Goal: Find specific page/section: Find specific page/section

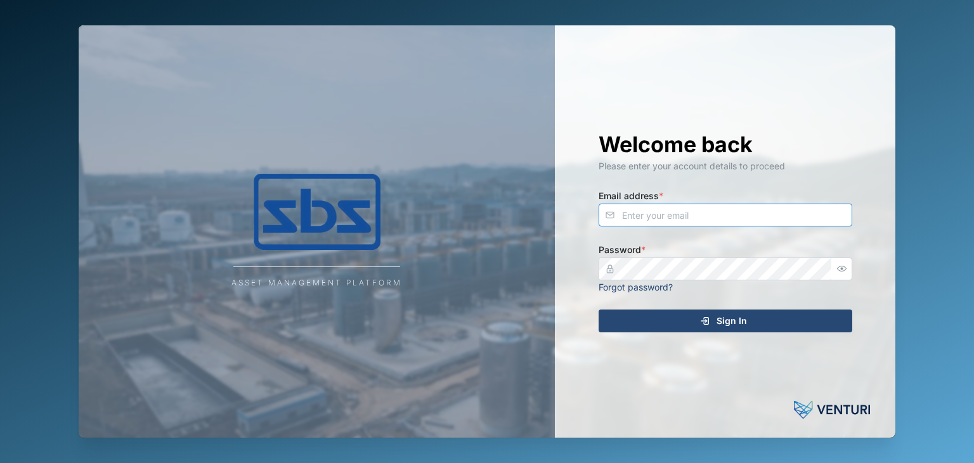
type input "[EMAIL_ADDRESS][DOMAIN_NAME]"
click at [719, 318] on span "Sign In" at bounding box center [731, 321] width 30 height 22
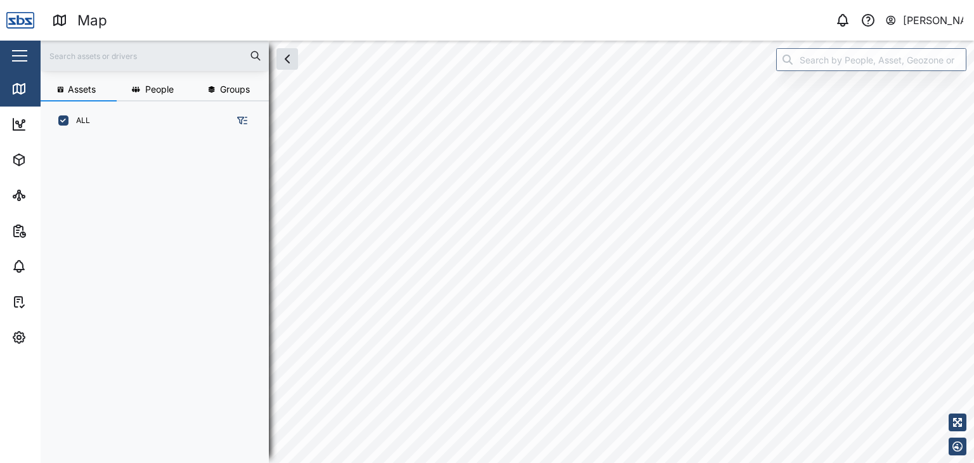
scroll to position [307, 198]
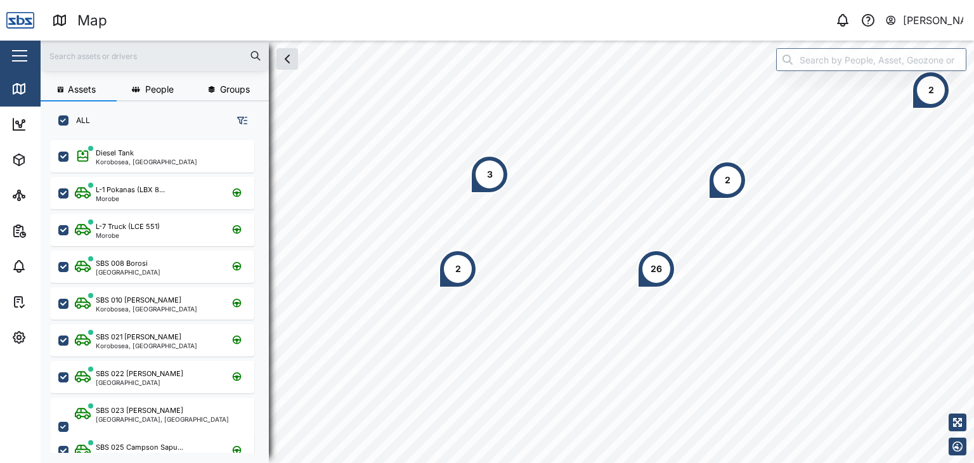
click at [94, 52] on input "text" at bounding box center [154, 55] width 213 height 19
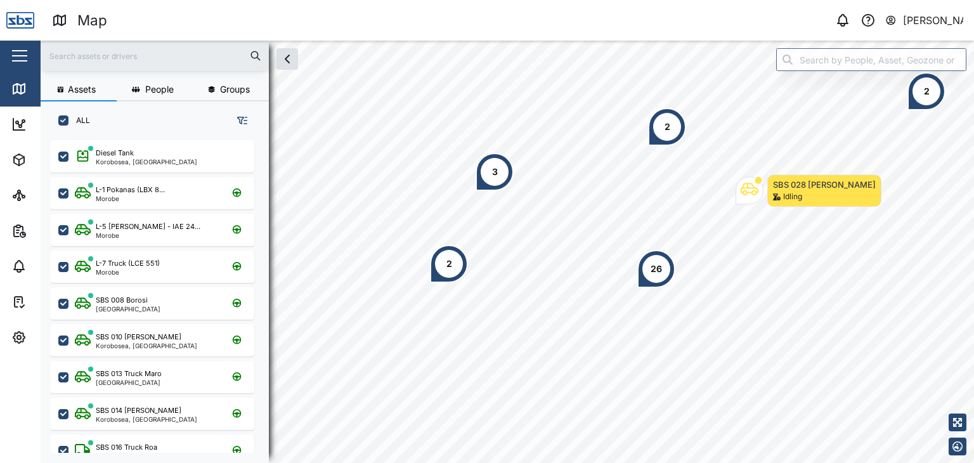
click at [146, 61] on input "text" at bounding box center [154, 55] width 213 height 19
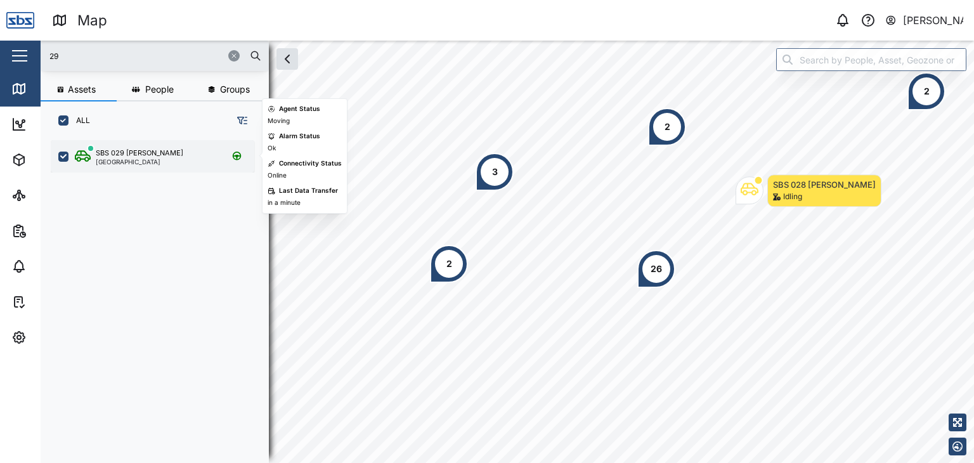
click at [153, 150] on div "SBS 029 [PERSON_NAME] I [GEOGRAPHIC_DATA]" at bounding box center [161, 156] width 172 height 17
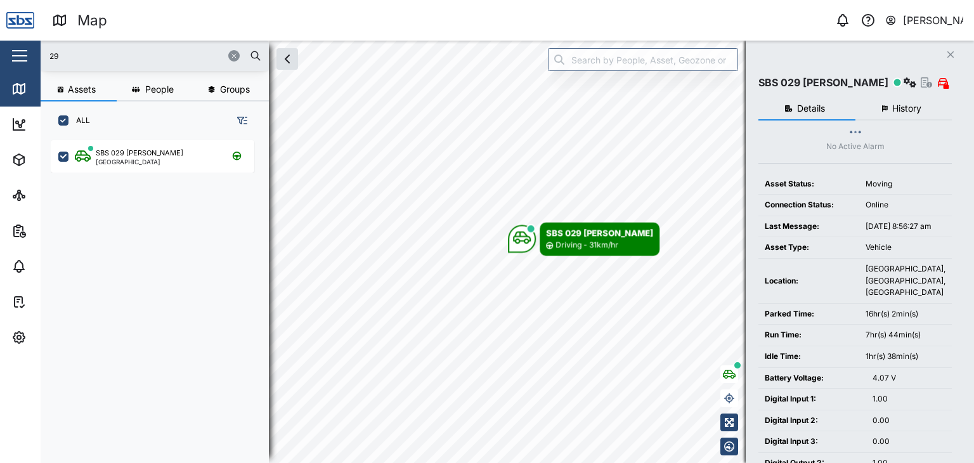
drag, startPoint x: 74, startPoint y: 53, endPoint x: 23, endPoint y: 44, distance: 51.4
click at [23, 44] on div "Map 0 [PERSON_NAME] Close Map Dashboard Assets ATS Camera Generator Personnel T…" at bounding box center [487, 231] width 974 height 463
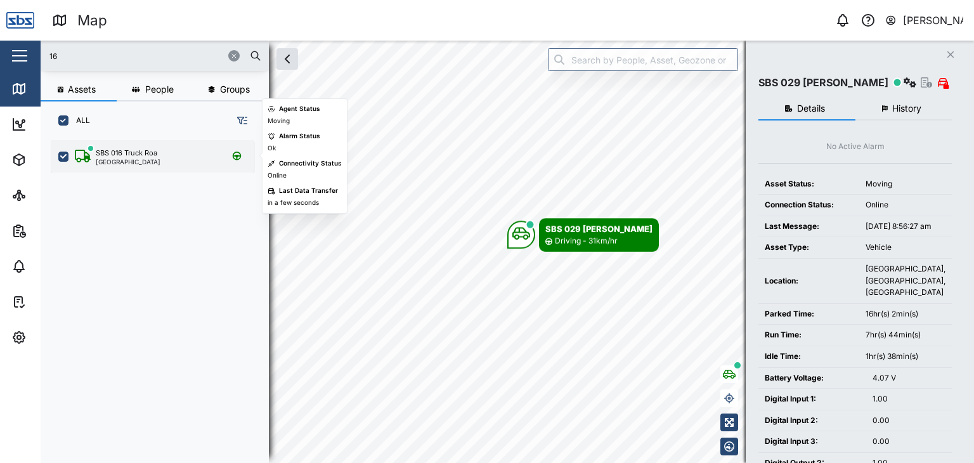
click at [93, 148] on div "grid" at bounding box center [91, 149] width 8 height 8
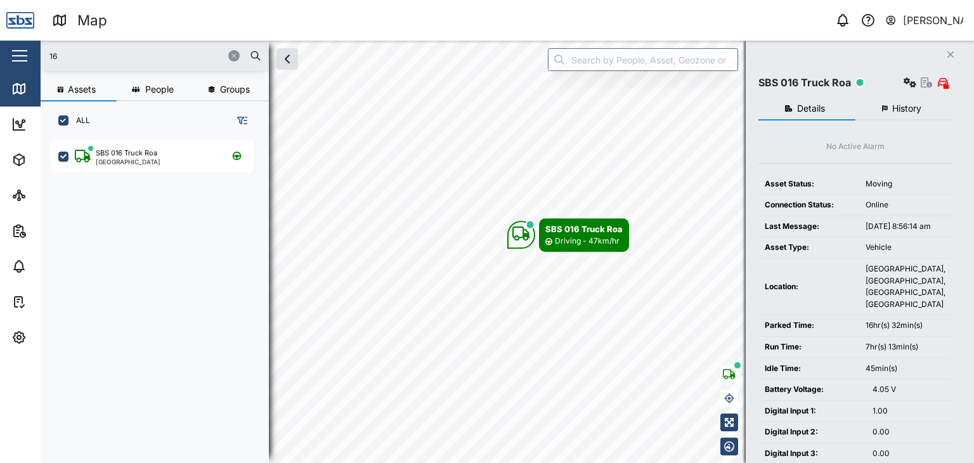
drag, startPoint x: 61, startPoint y: 58, endPoint x: 44, endPoint y: 59, distance: 17.1
click at [44, 59] on div "16" at bounding box center [155, 56] width 228 height 30
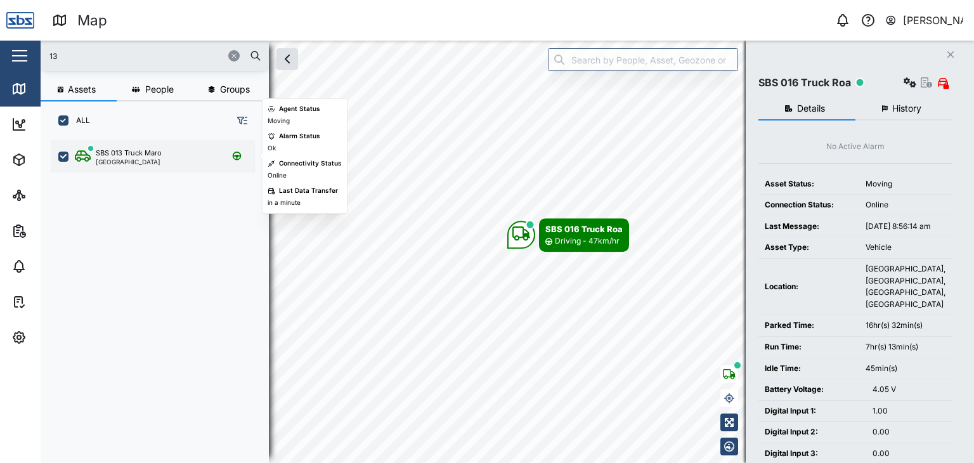
click at [137, 160] on div "[GEOGRAPHIC_DATA]" at bounding box center [129, 161] width 66 height 6
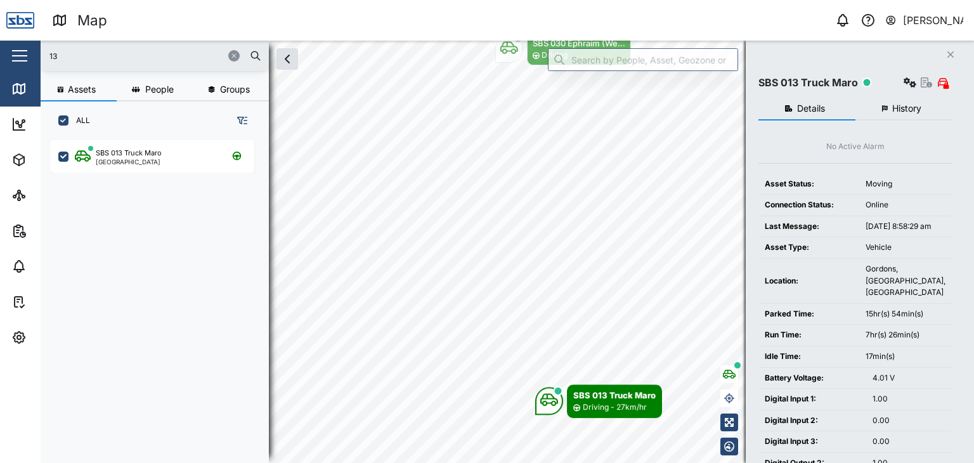
drag, startPoint x: 77, startPoint y: 59, endPoint x: 0, endPoint y: 63, distance: 76.8
click at [0, 63] on div "Map 0 [PERSON_NAME] Close Map Dashboard Assets ATS Camera Generator Personnel T…" at bounding box center [487, 231] width 974 height 463
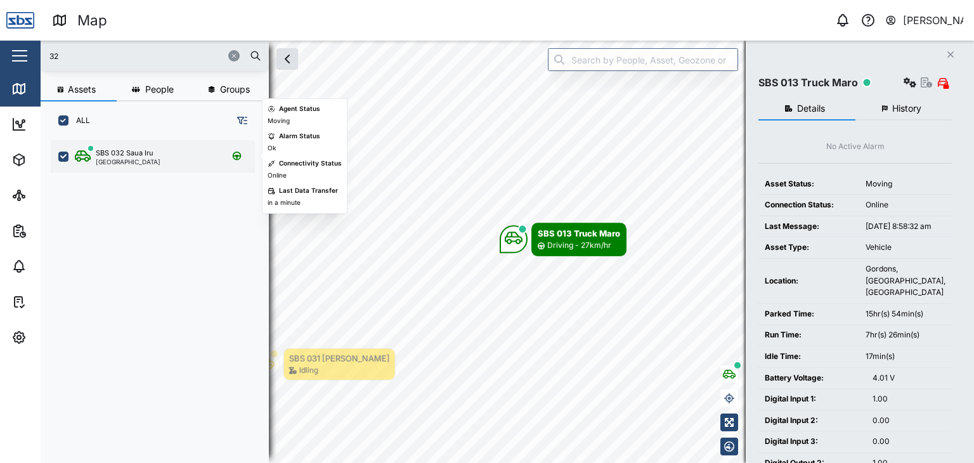
click at [162, 159] on div "SBS 032 Saua Iru [GEOGRAPHIC_DATA]" at bounding box center [161, 156] width 172 height 17
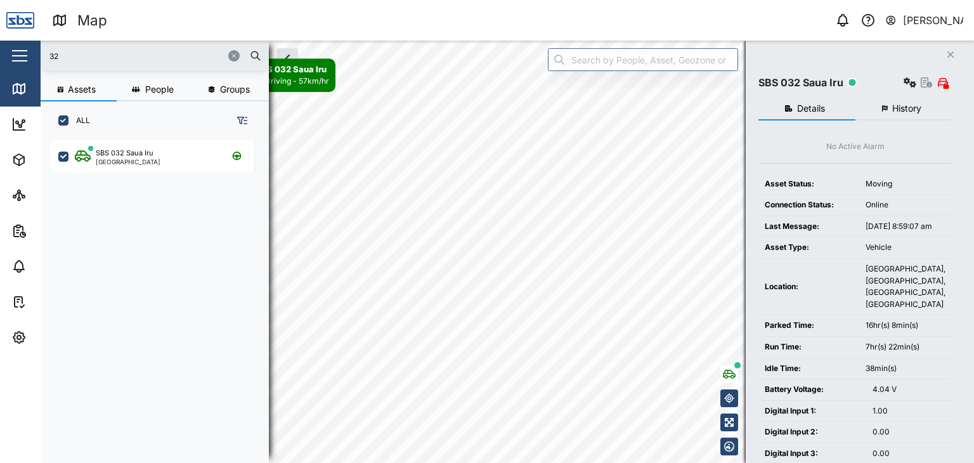
drag, startPoint x: 46, startPoint y: 51, endPoint x: 0, endPoint y: 57, distance: 46.0
click at [0, 57] on div "Map 0 [PERSON_NAME] Close Map Dashboard Assets ATS Camera Generator Personnel T…" at bounding box center [487, 231] width 974 height 463
type input "16"
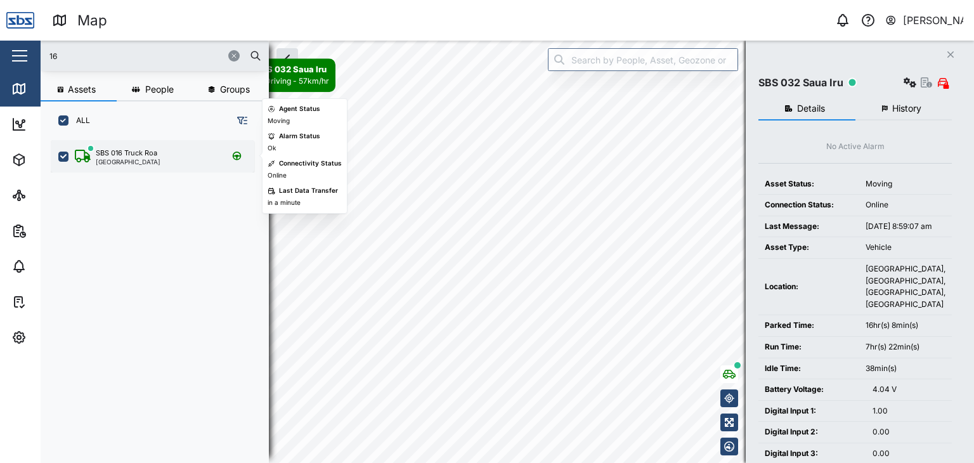
click at [156, 165] on div "SBS 016 Truck Roa [GEOGRAPHIC_DATA]" at bounding box center [152, 156] width 203 height 32
